Goal: Task Accomplishment & Management: Use online tool/utility

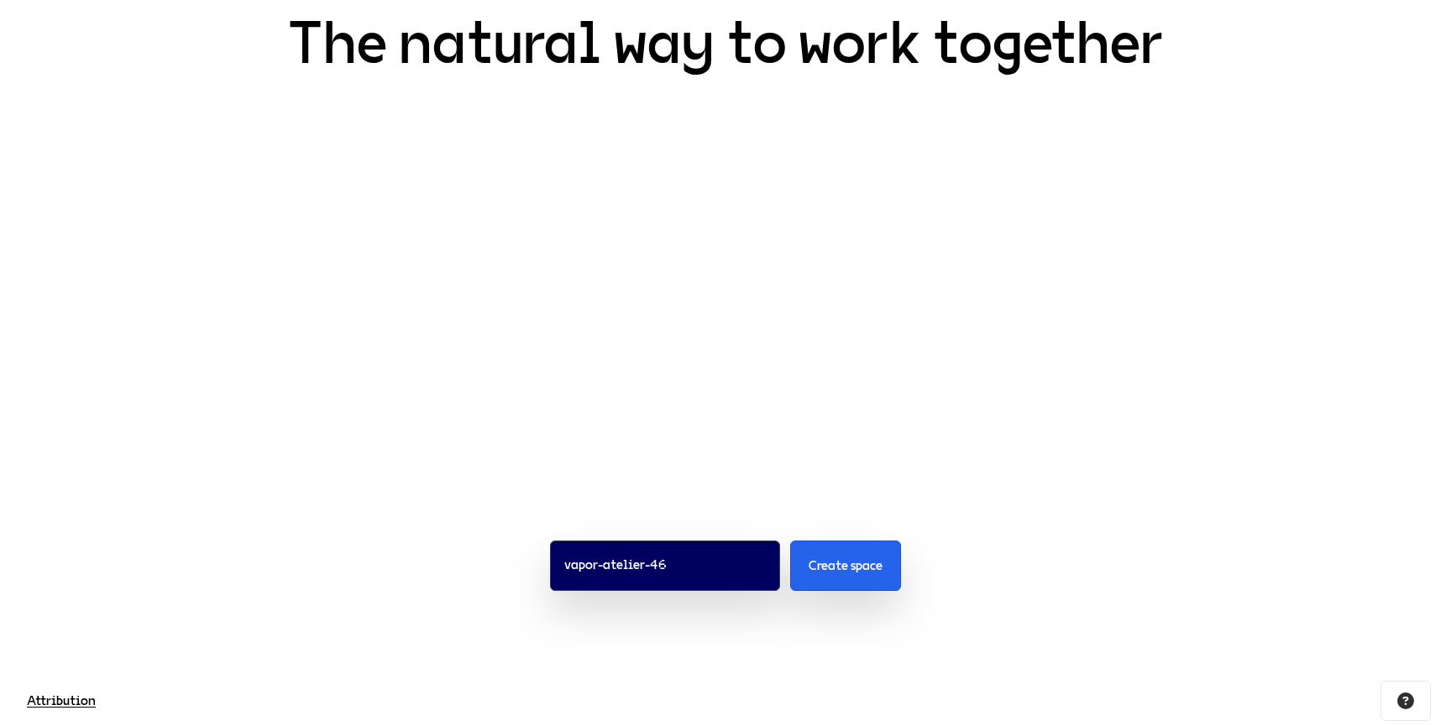
scroll to position [128, 0]
click at [680, 557] on input "vapor-atelier-46" at bounding box center [665, 566] width 230 height 50
click at [699, 471] on div "vapor-atelier-46 Create space" at bounding box center [725, 565] width 1451 height 221
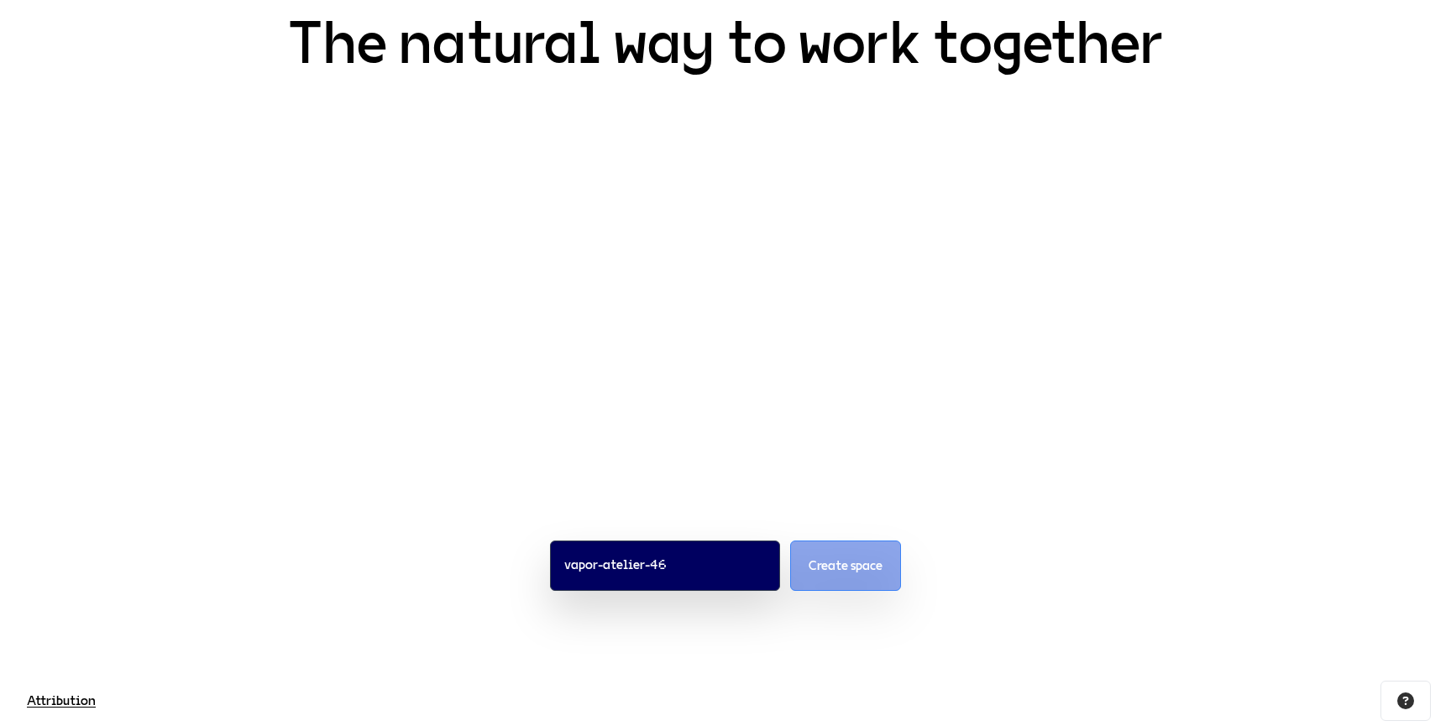
click at [841, 556] on span "Create space" at bounding box center [846, 566] width 74 height 20
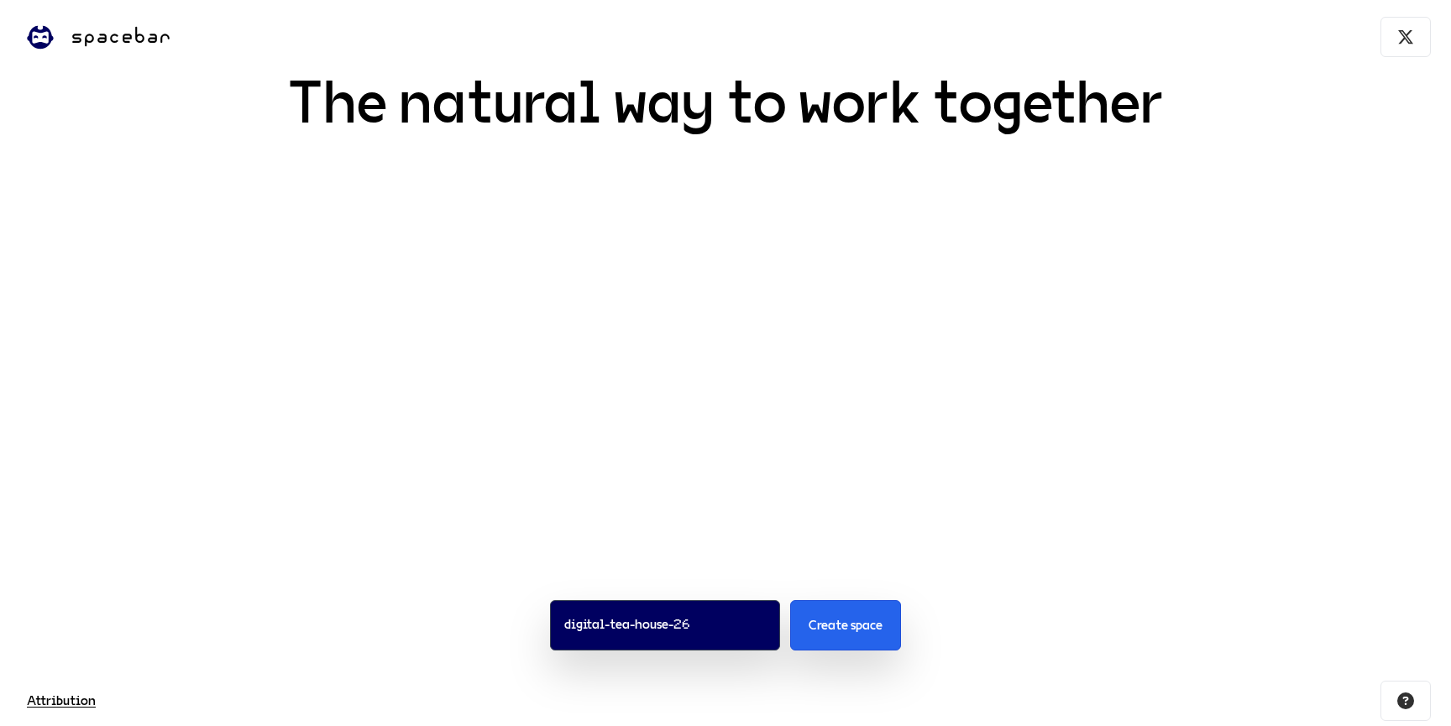
scroll to position [128, 0]
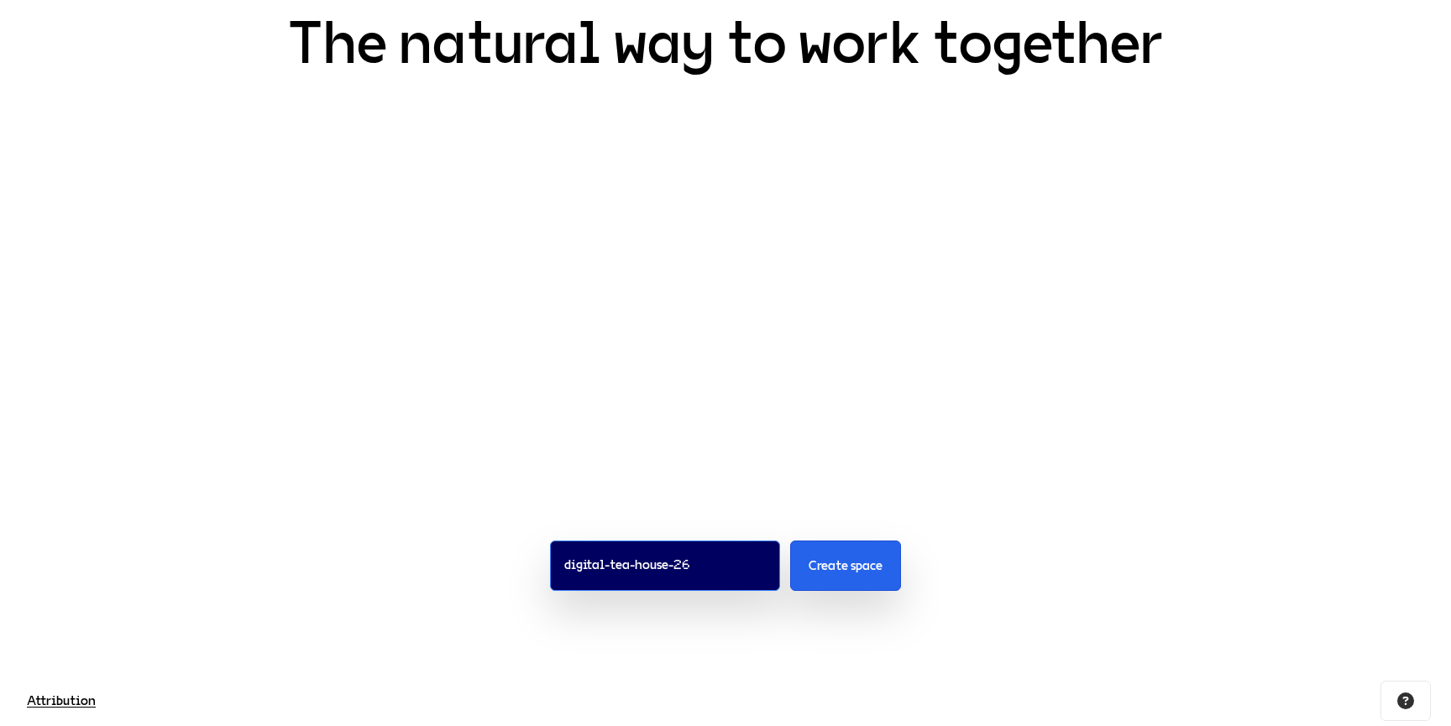
click at [681, 561] on input "digital-tea-house-26" at bounding box center [665, 566] width 230 height 50
click at [710, 486] on div "digital-tea-house-26 Create space" at bounding box center [725, 565] width 1451 height 221
click at [849, 559] on span "Create space" at bounding box center [846, 566] width 74 height 20
